Goal: Task Accomplishment & Management: Manage account settings

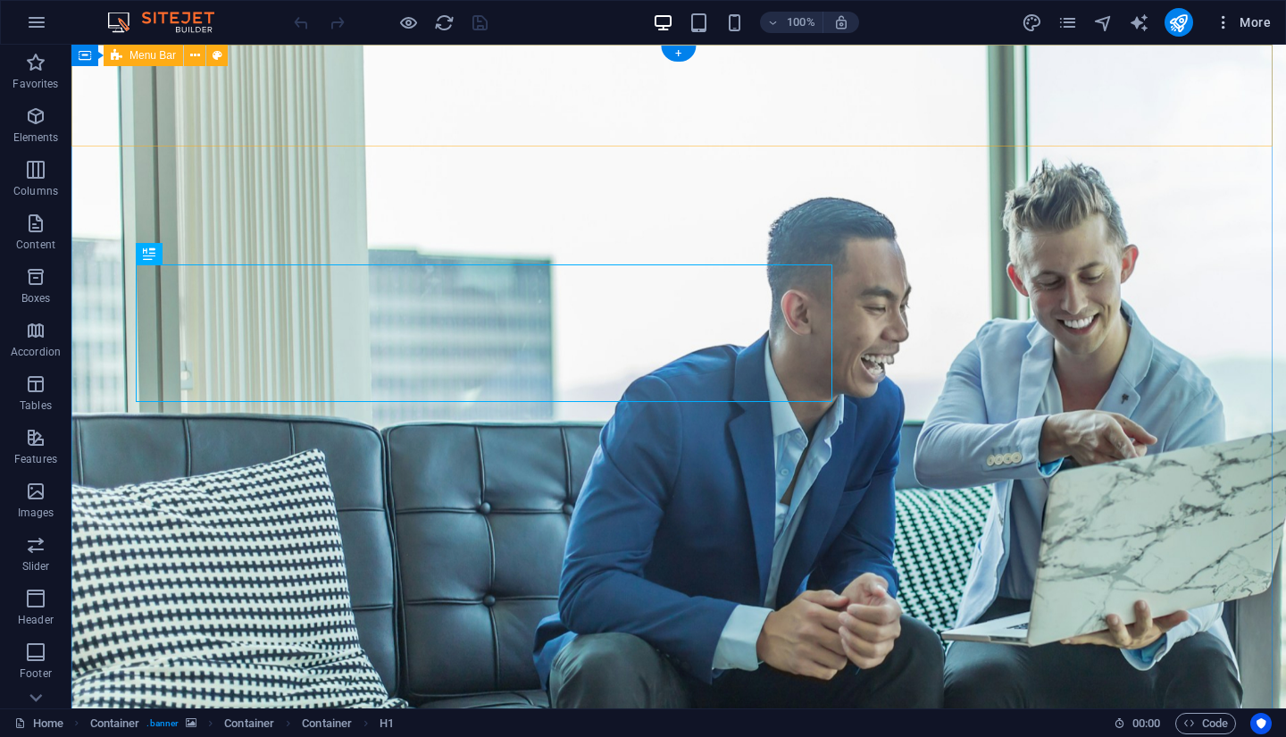
click at [1254, 24] on span "More" at bounding box center [1242, 22] width 56 height 18
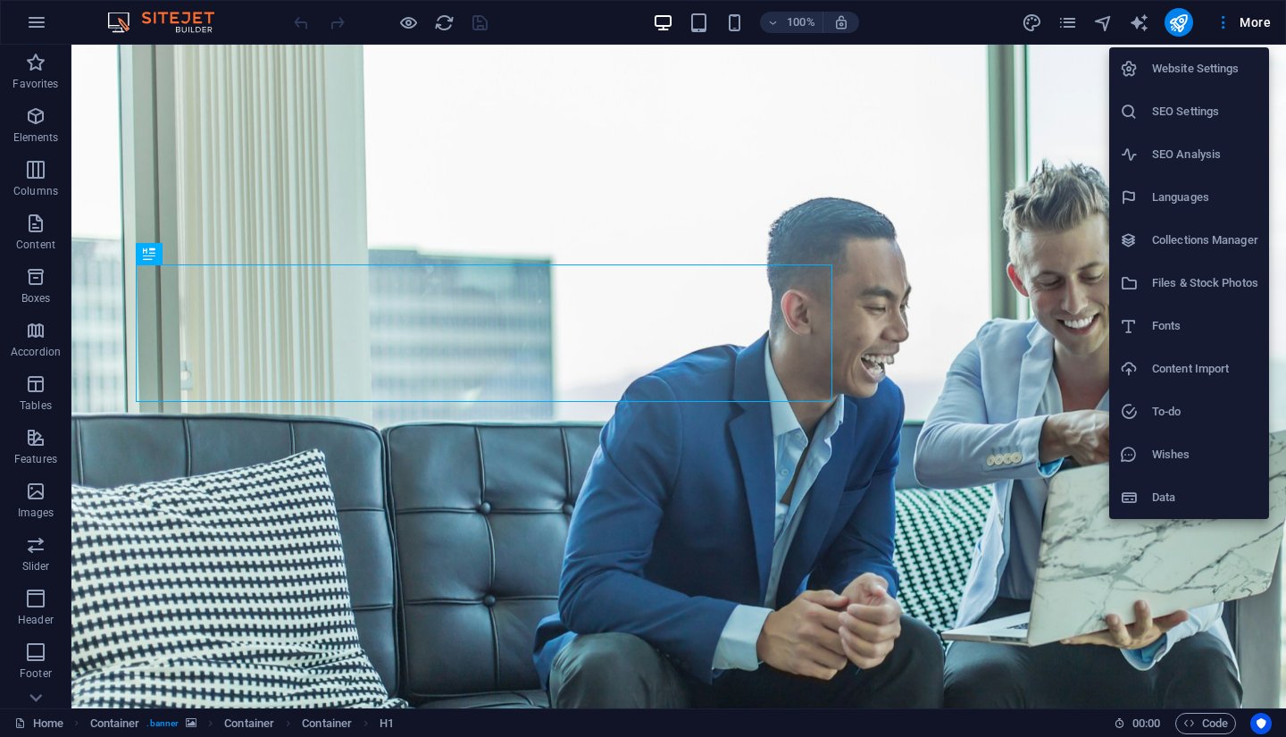
drag, startPoint x: 1281, startPoint y: 115, endPoint x: 1283, endPoint y: 103, distance: 12.6
click at [1283, 103] on div at bounding box center [643, 368] width 1286 height 737
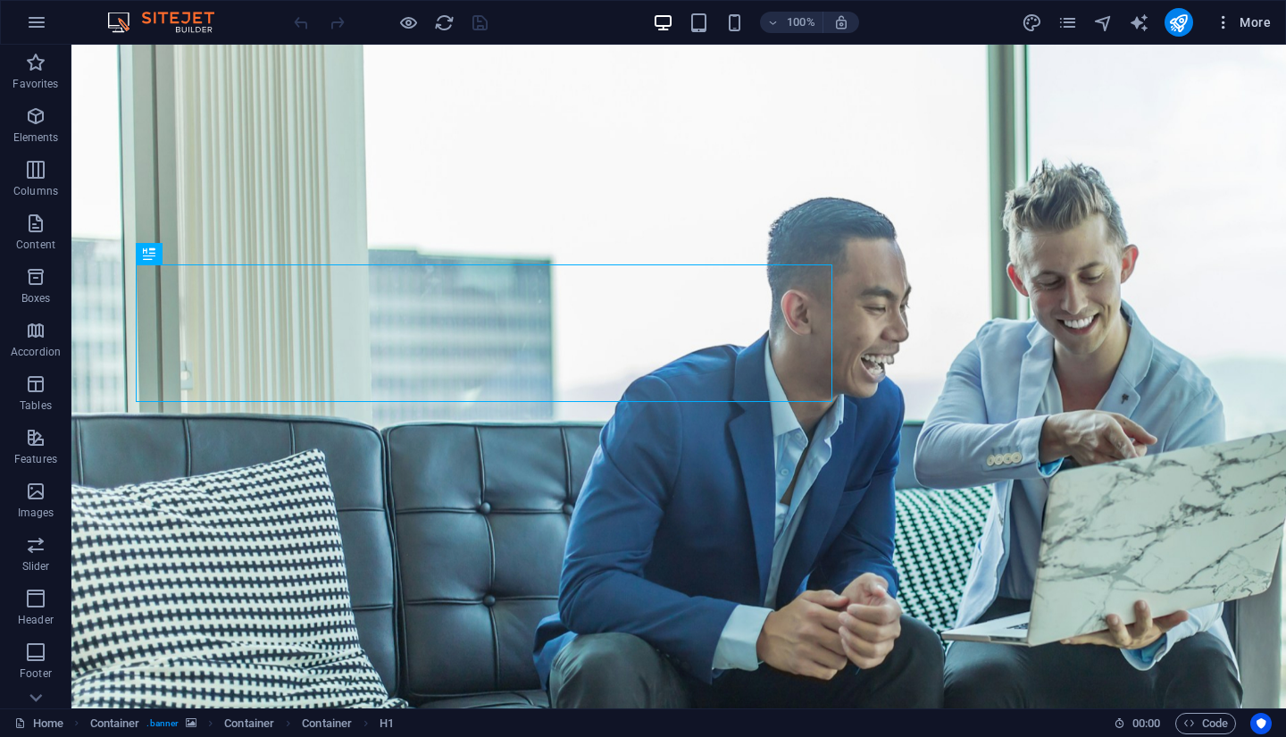
click at [1229, 27] on icon "button" at bounding box center [1223, 22] width 18 height 18
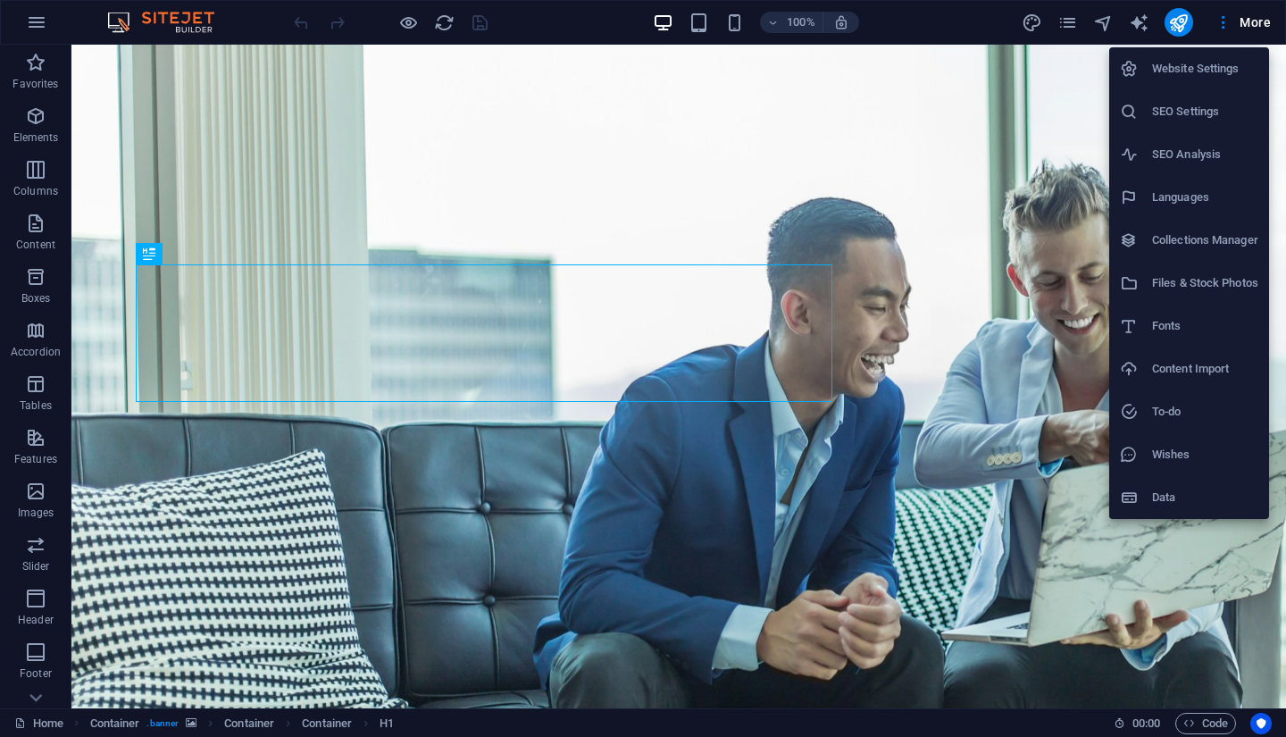
click at [1066, 19] on div at bounding box center [643, 368] width 1286 height 737
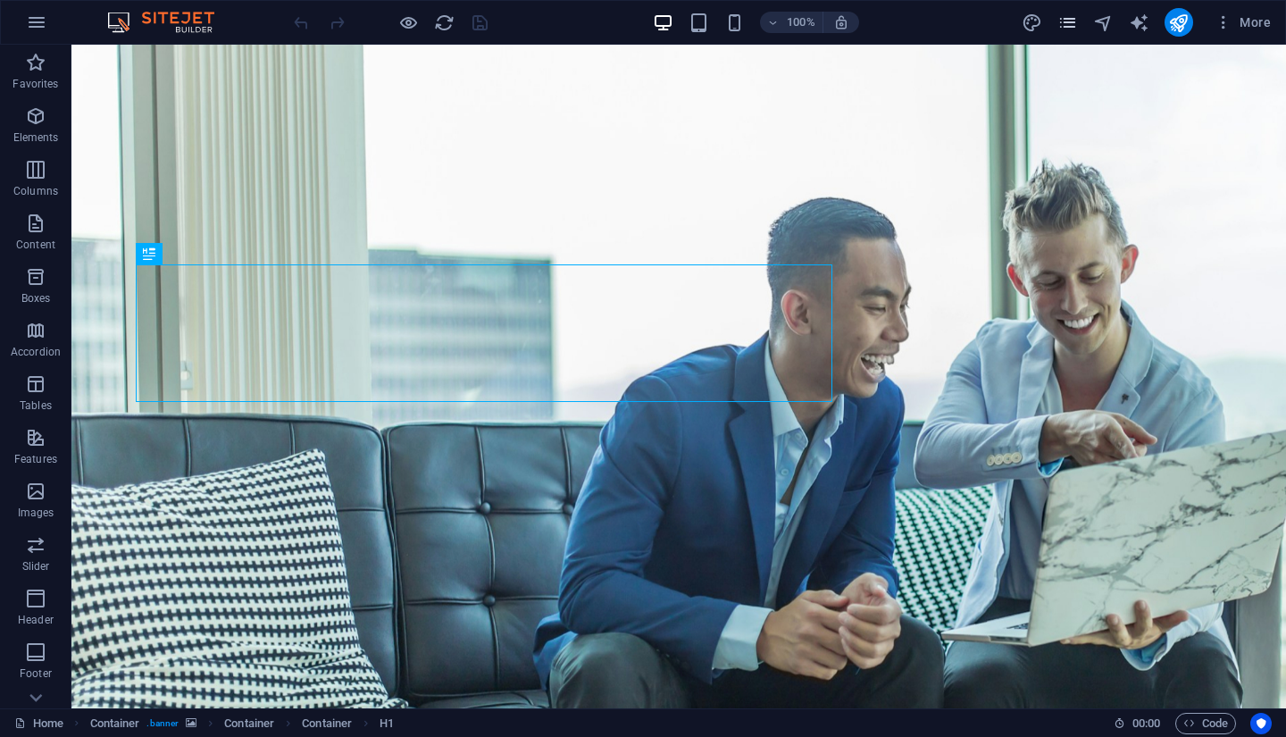
click at [1068, 25] on icon "pages" at bounding box center [1067, 23] width 21 height 21
click at [1247, 25] on span "More" at bounding box center [1242, 22] width 56 height 18
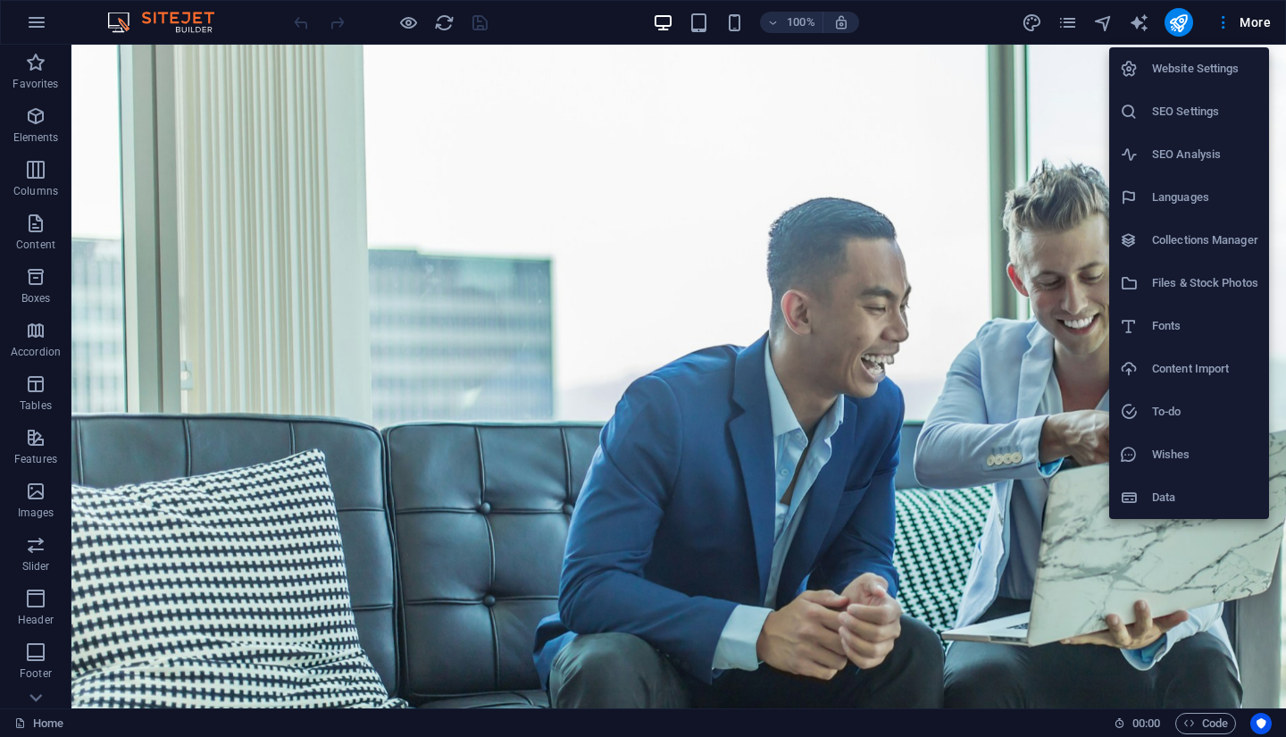
click at [1207, 62] on h6 "Website Settings" at bounding box center [1205, 68] width 106 height 21
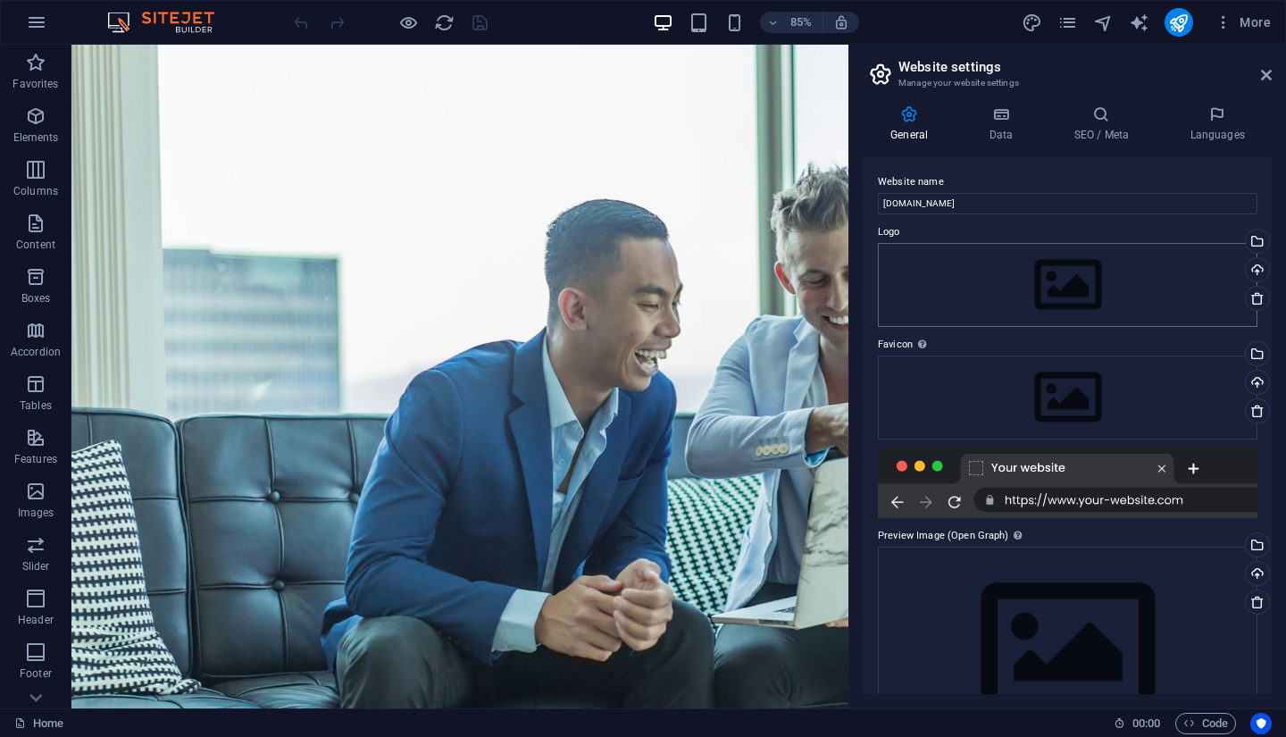
scroll to position [71, 0]
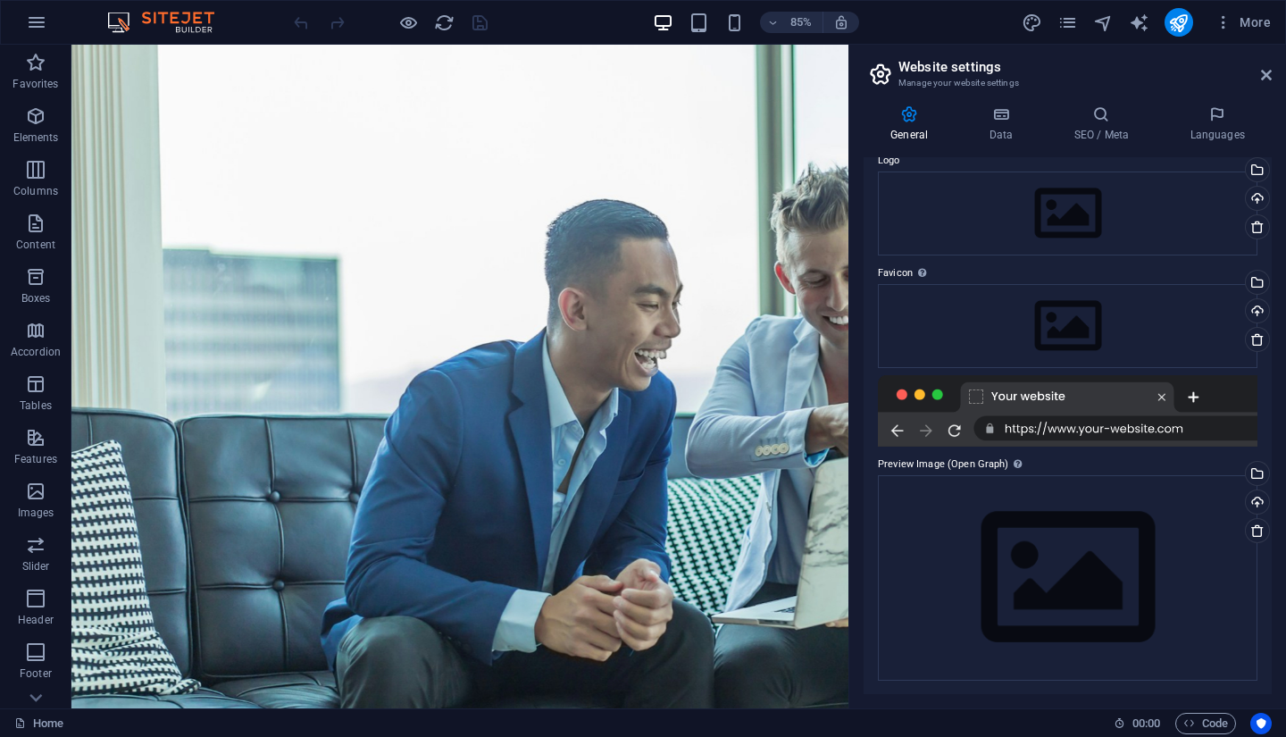
click at [1272, 81] on aside "Website settings Manage your website settings General Data SEO / Meta Languages…" at bounding box center [1067, 376] width 438 height 663
click at [1270, 74] on icon at bounding box center [1266, 75] width 11 height 14
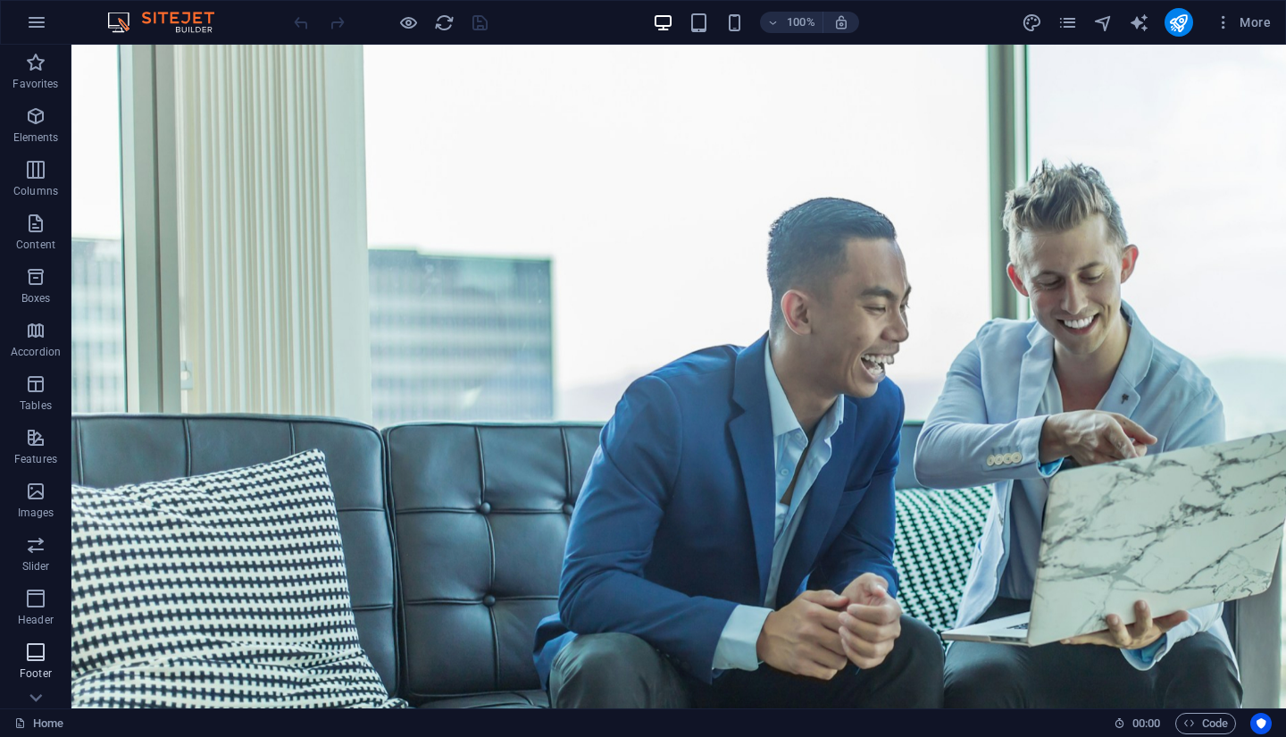
click at [54, 655] on span "Footer" at bounding box center [35, 662] width 71 height 43
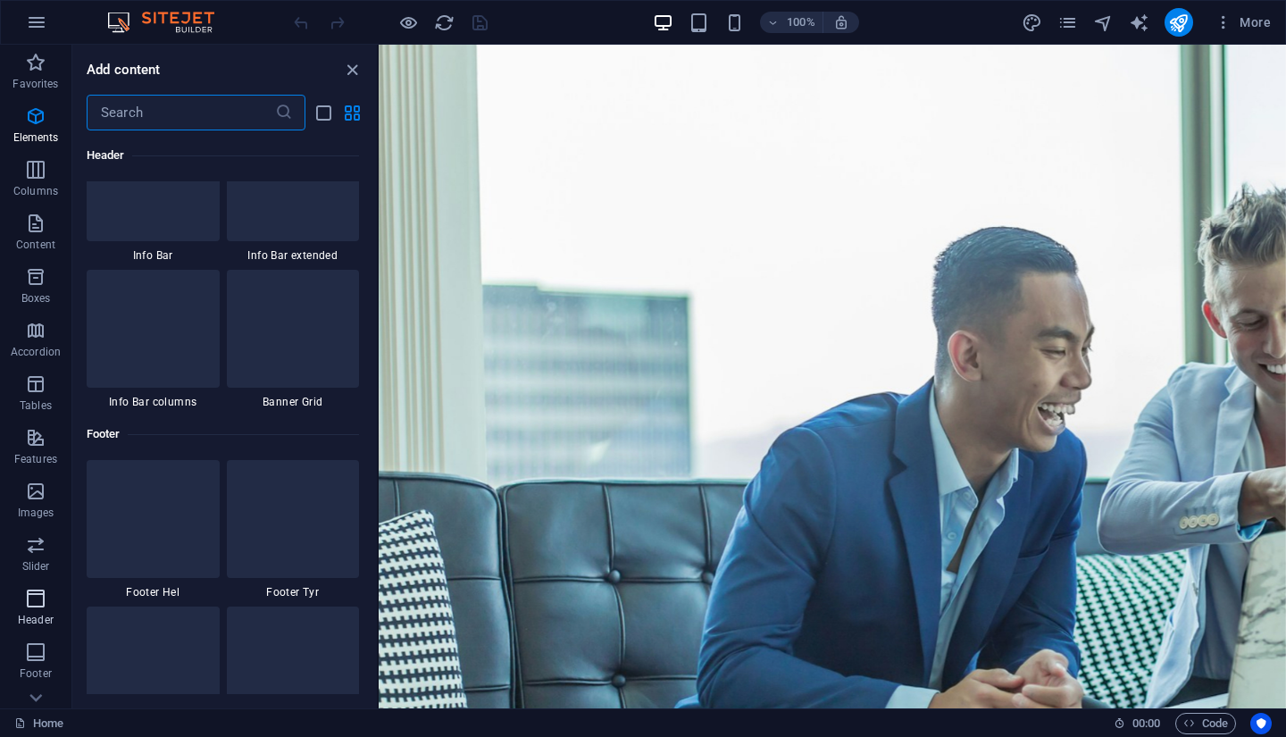
scroll to position [11822, 0]
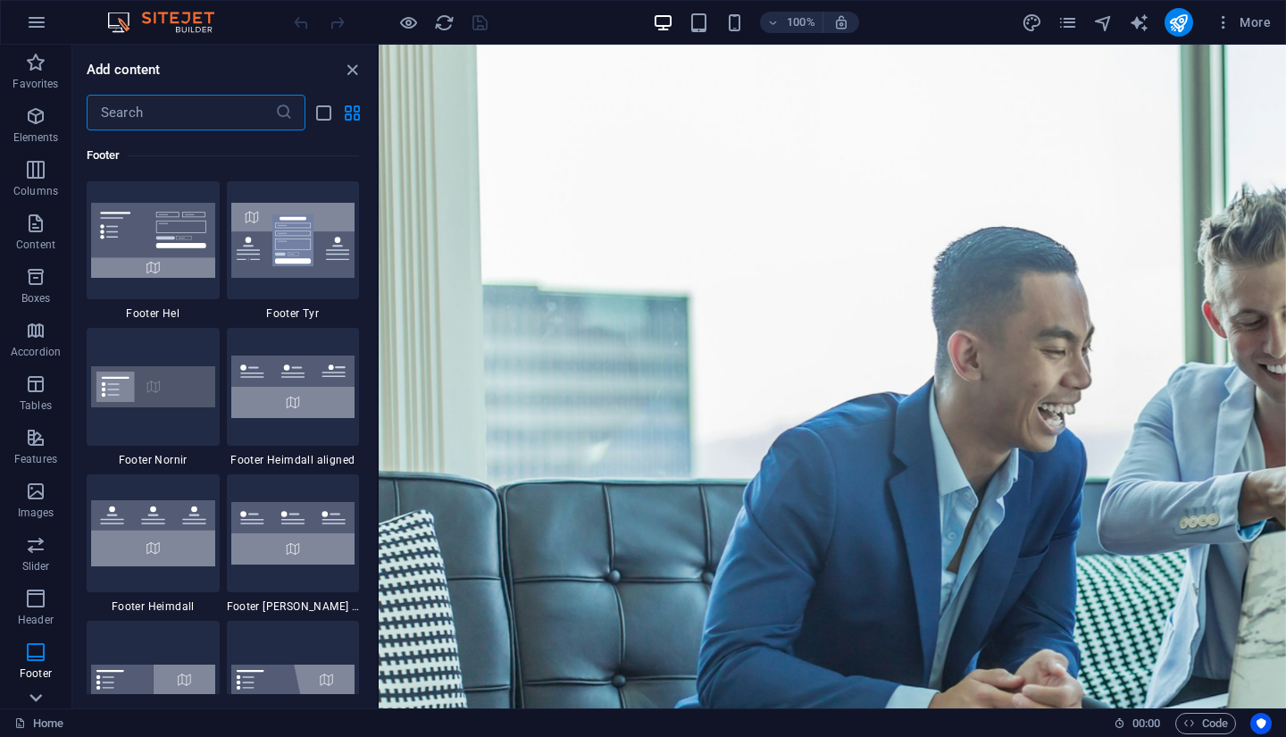
click at [45, 697] on icon at bounding box center [35, 697] width 25 height 25
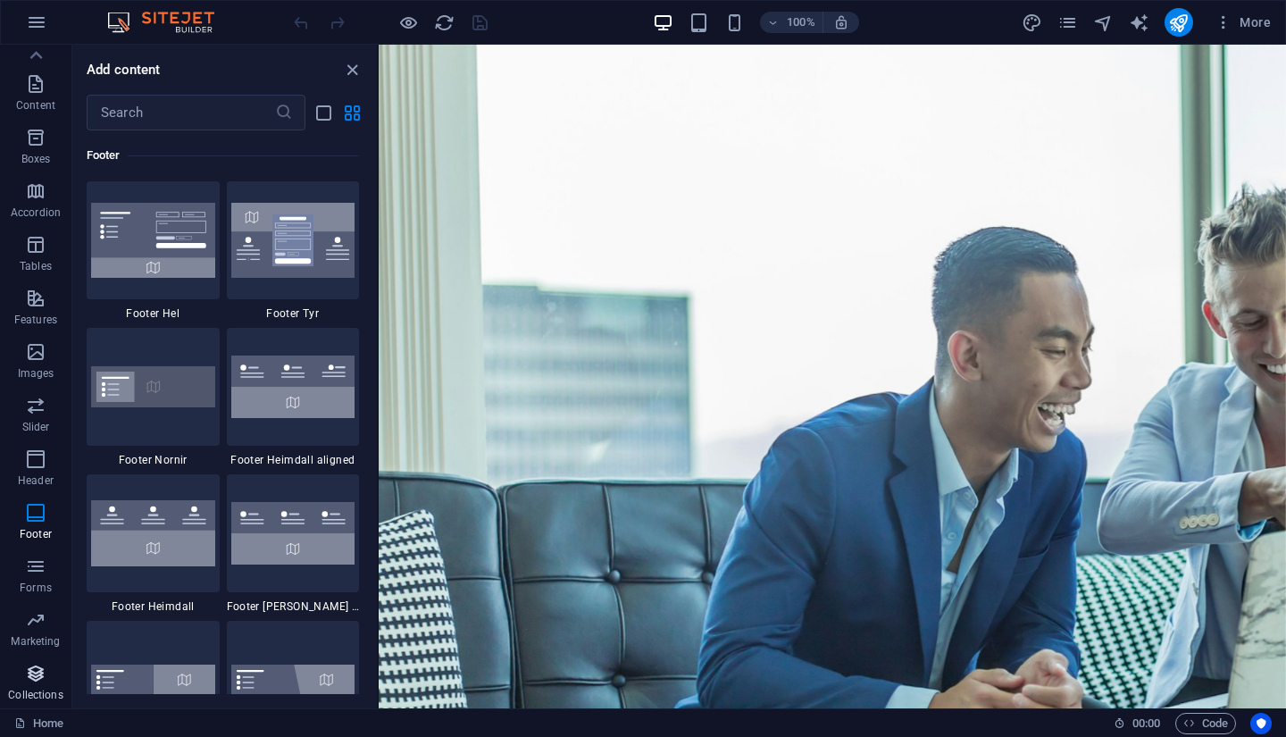
click at [43, 698] on p "Collections" at bounding box center [35, 695] width 54 height 14
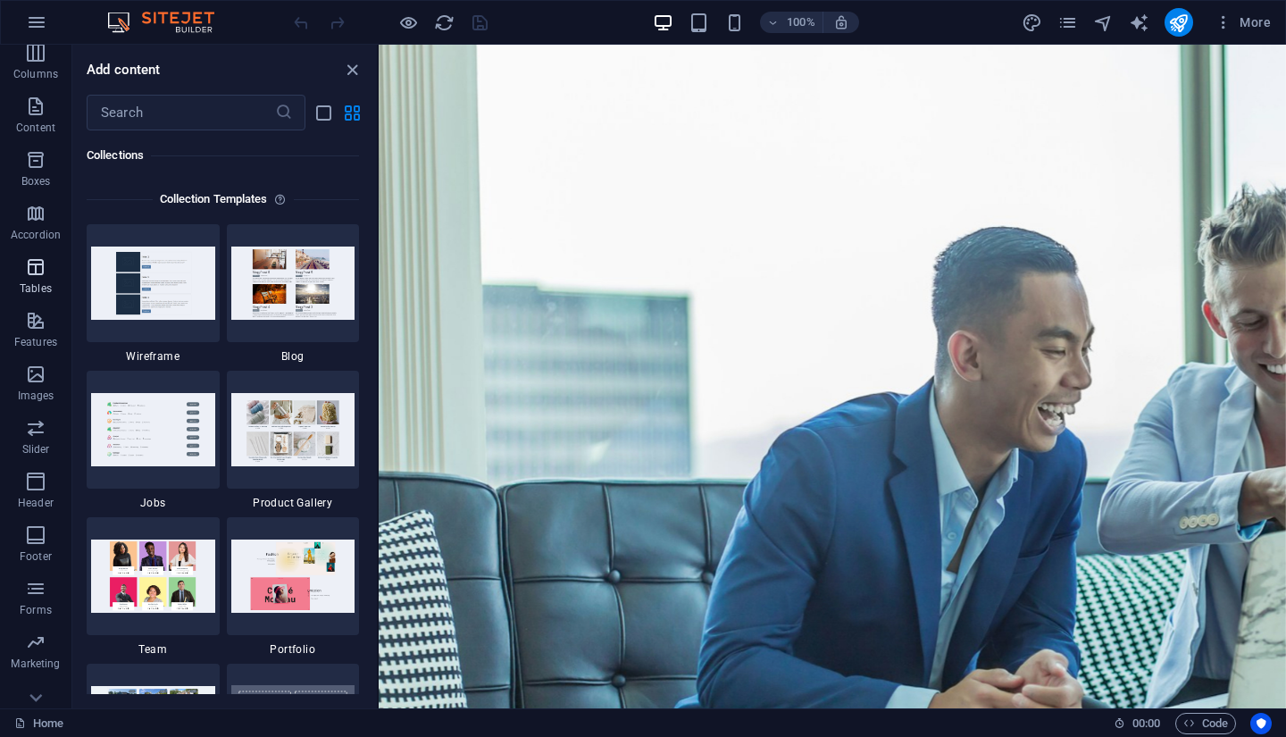
scroll to position [0, 0]
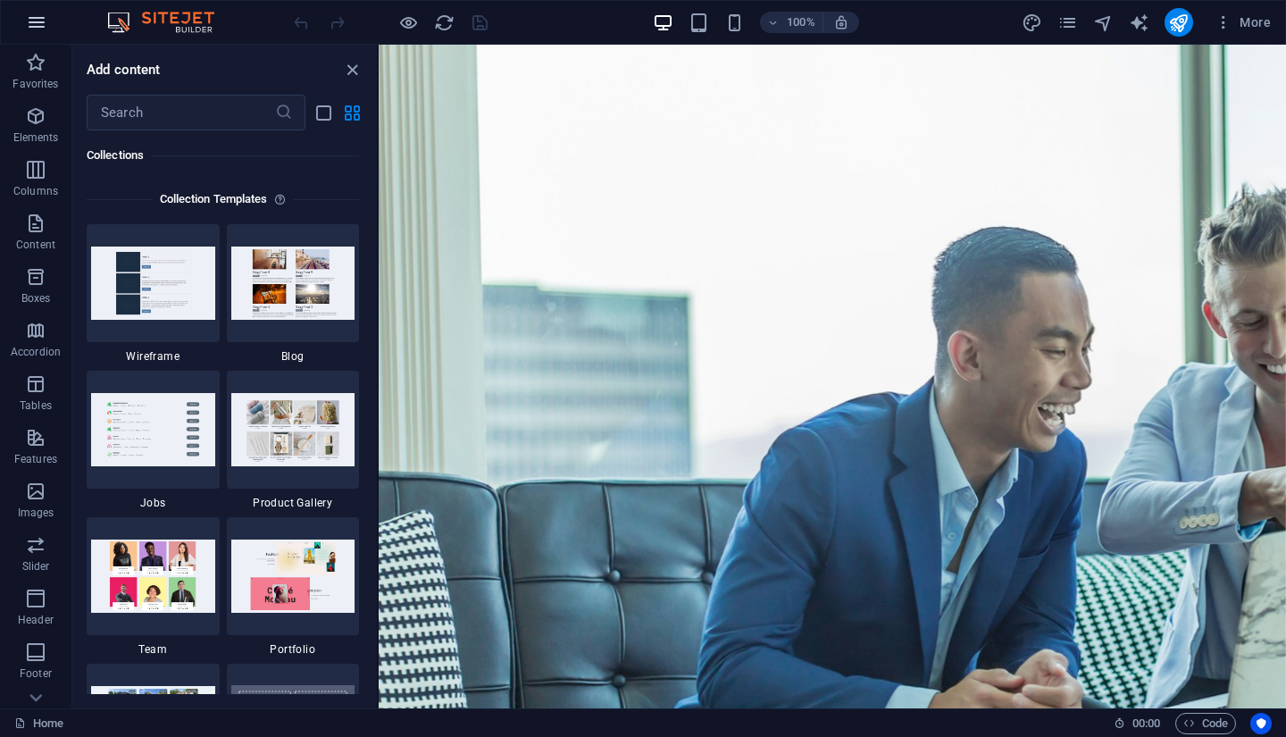
click at [51, 21] on button "button" at bounding box center [36, 22] width 43 height 43
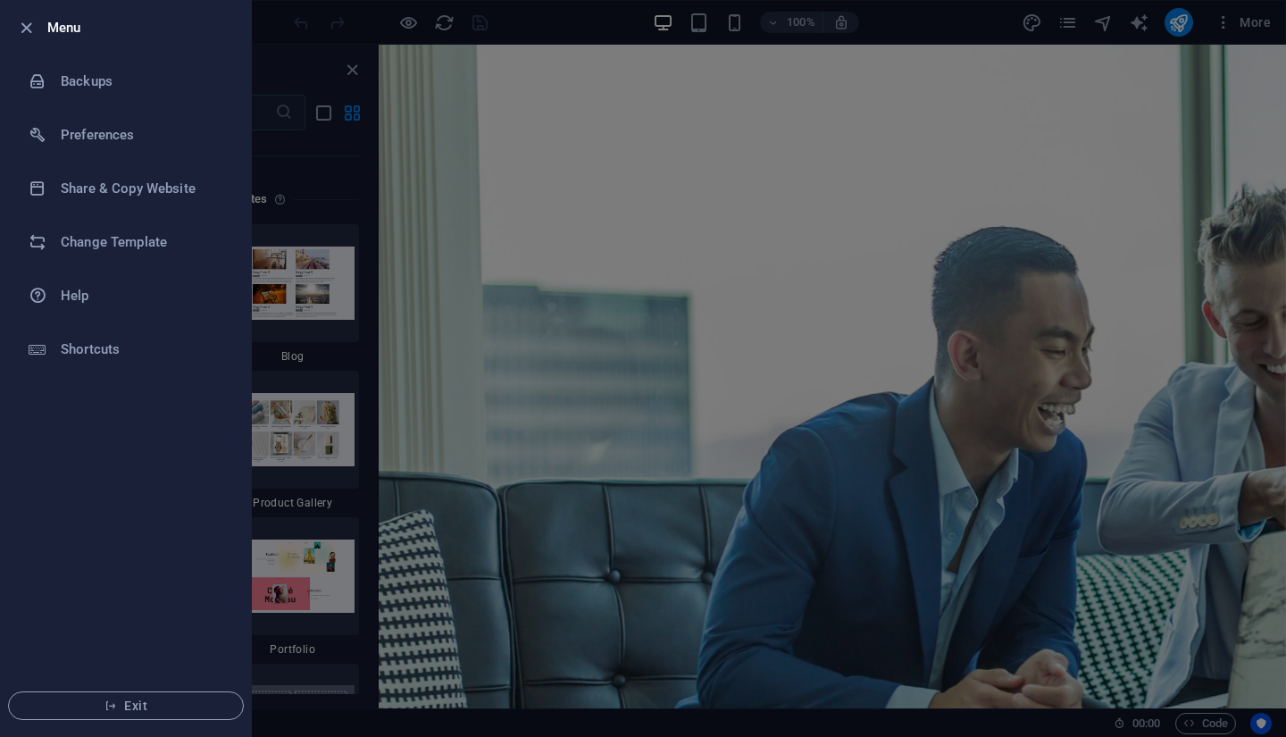
click at [985, 1] on div at bounding box center [643, 368] width 1286 height 737
